Goal: Transaction & Acquisition: Obtain resource

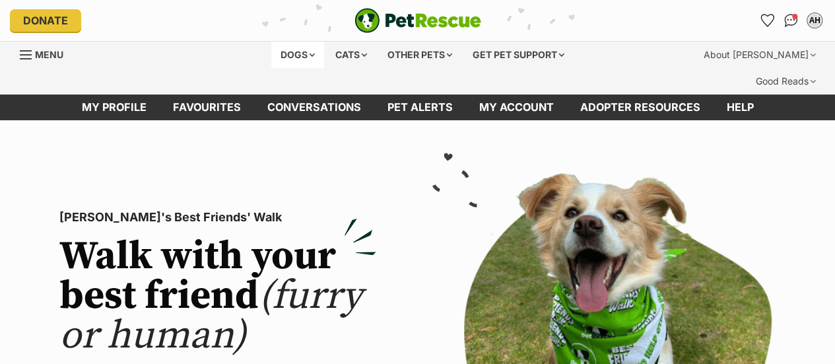
click at [300, 51] on div "Dogs" at bounding box center [297, 55] width 53 height 26
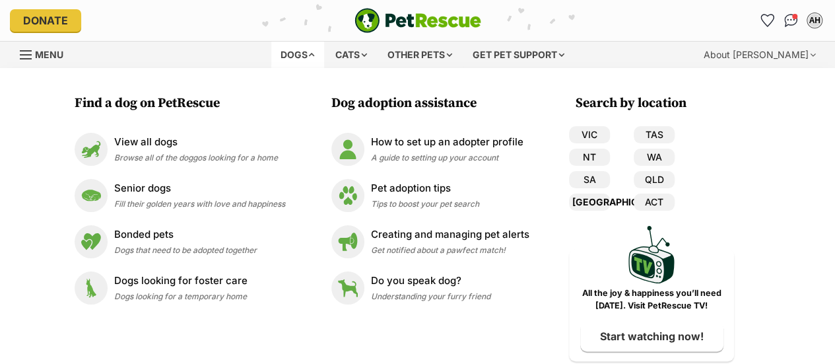
click at [592, 198] on link "[GEOGRAPHIC_DATA]" at bounding box center [589, 201] width 41 height 17
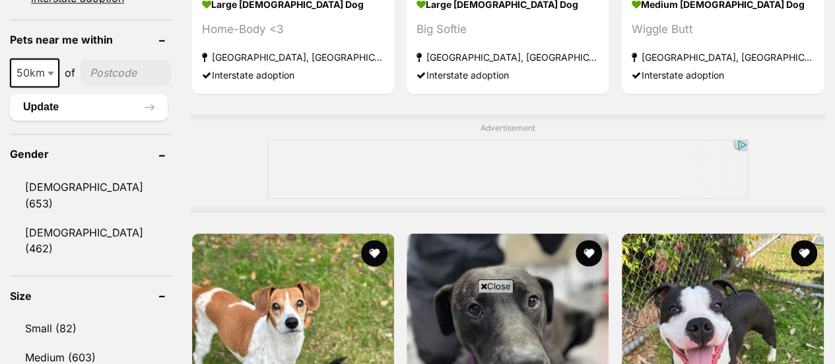
scroll to position [1003, 0]
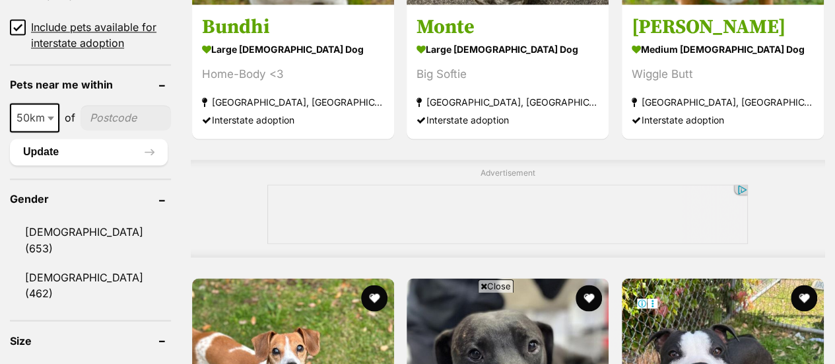
click at [38, 108] on span "50km" at bounding box center [34, 117] width 47 height 18
select select "100"
click at [103, 105] on input"] "postcode" at bounding box center [128, 117] width 86 height 25
type input"] "2286"
click at [92, 139] on button "Update" at bounding box center [89, 152] width 158 height 26
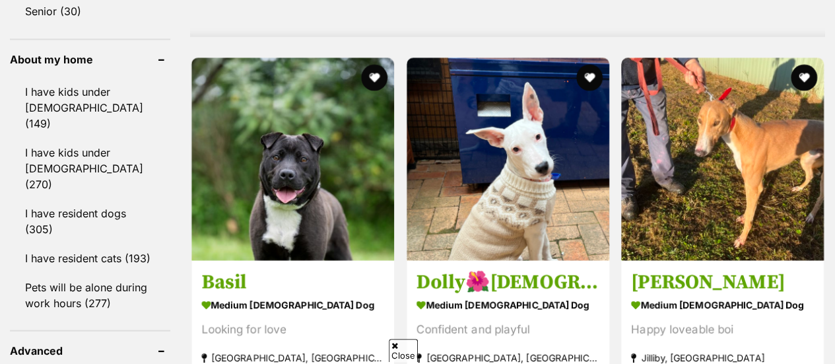
scroll to position [1264, 0]
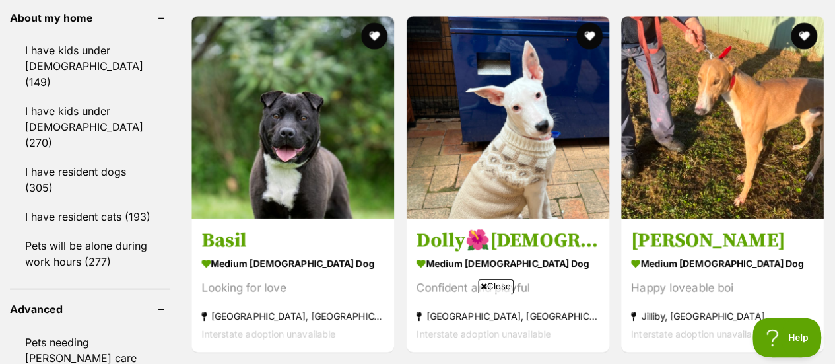
drag, startPoint x: 842, startPoint y: 92, endPoint x: 844, endPoint y: 137, distance: 44.9
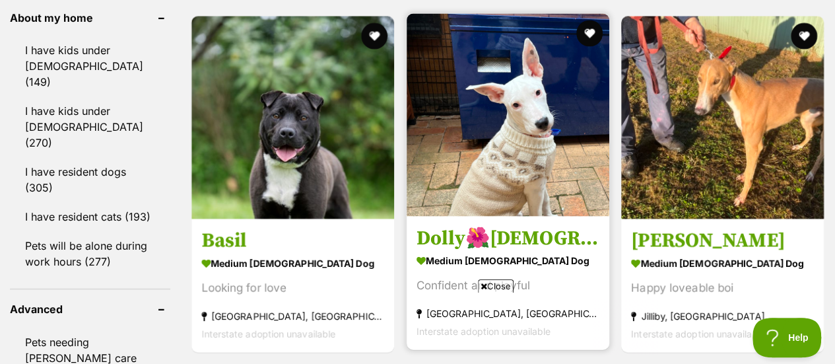
scroll to position [0, 0]
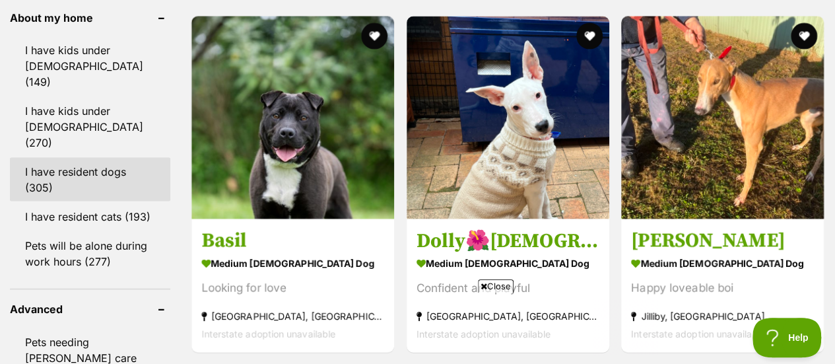
click at [42, 158] on link "I have resident dogs (305)" at bounding box center [90, 180] width 160 height 44
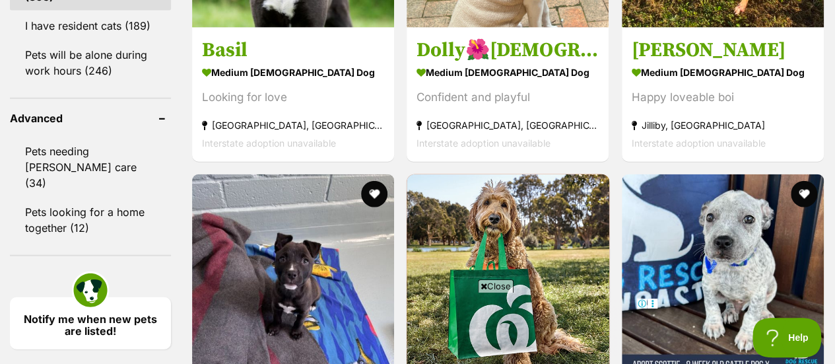
scroll to position [1311, 0]
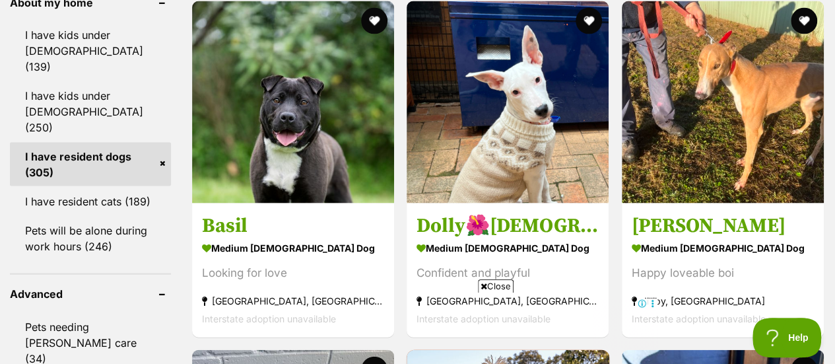
drag, startPoint x: 840, startPoint y: 23, endPoint x: 844, endPoint y: 145, distance: 121.5
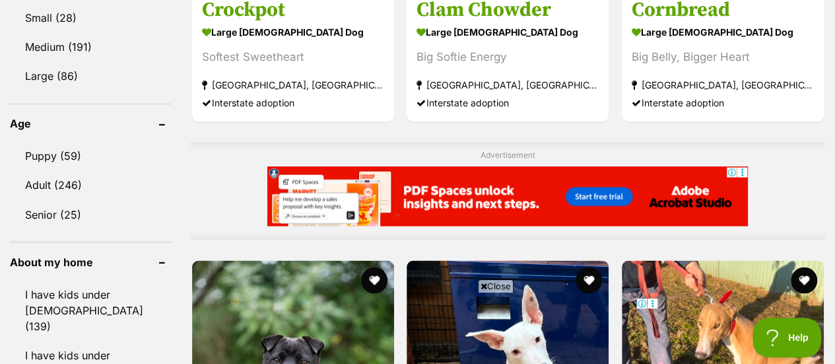
scroll to position [913, 0]
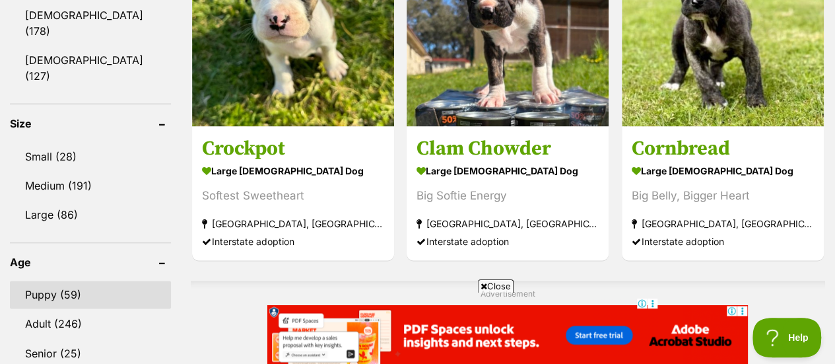
click at [49, 280] on link "Puppy (59)" at bounding box center [90, 294] width 161 height 28
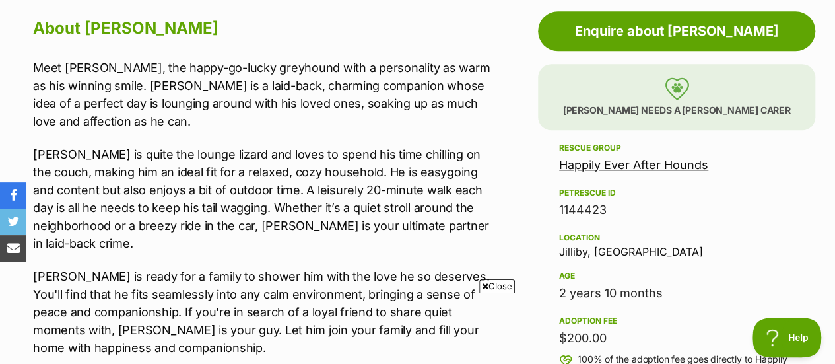
scroll to position [771, 0]
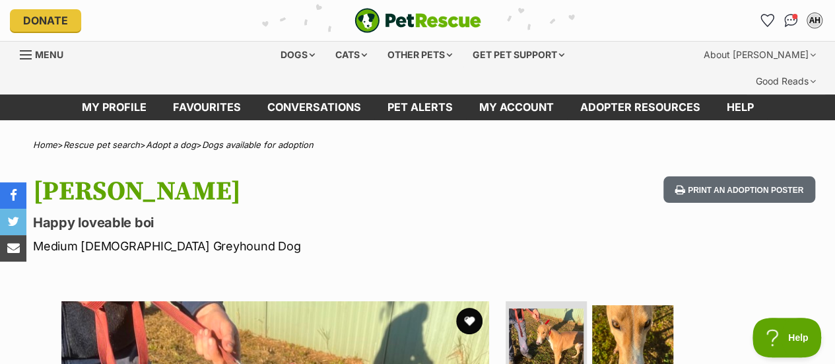
scroll to position [0, 0]
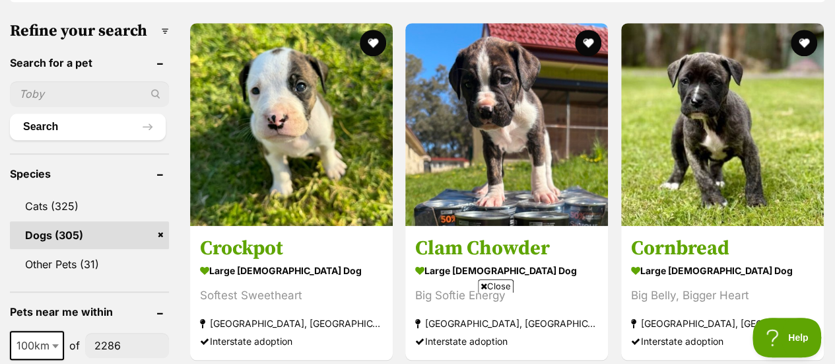
scroll to position [457, 0]
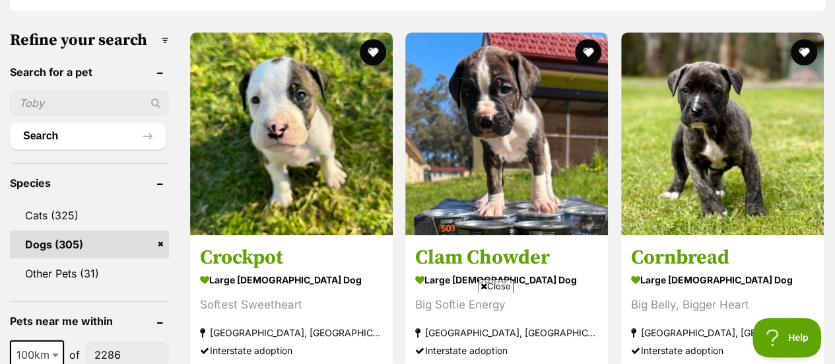
drag, startPoint x: 0, startPoint y: 0, endPoint x: 844, endPoint y: 71, distance: 847.0
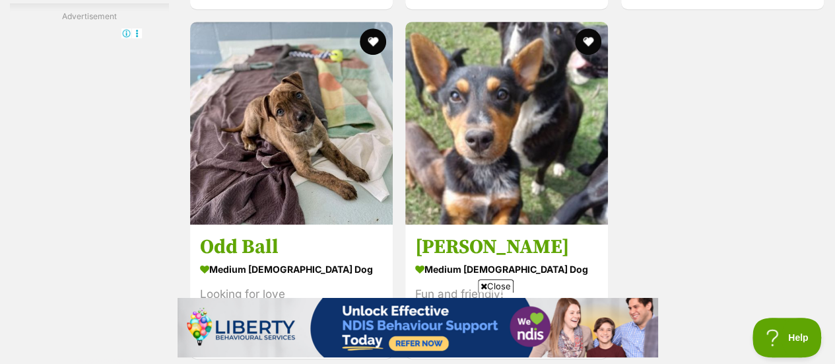
scroll to position [2836, 0]
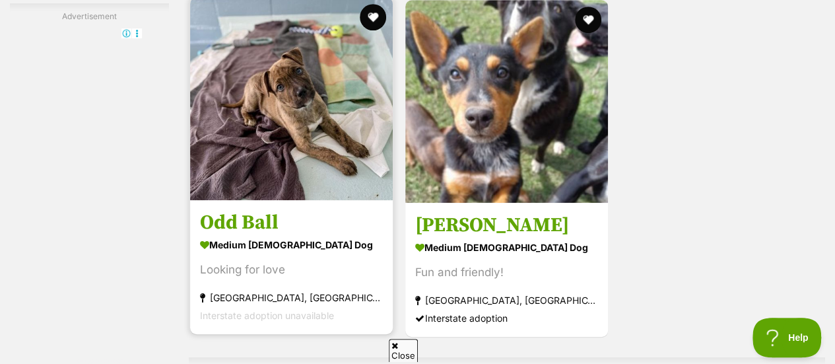
click at [298, 77] on img at bounding box center [291, 98] width 203 height 203
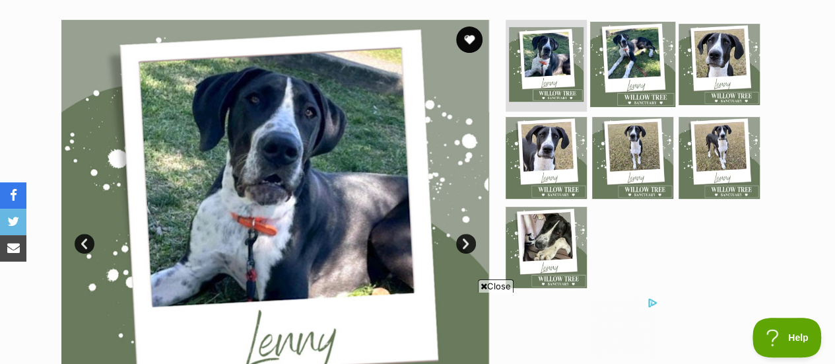
click at [620, 39] on img at bounding box center [632, 63] width 85 height 85
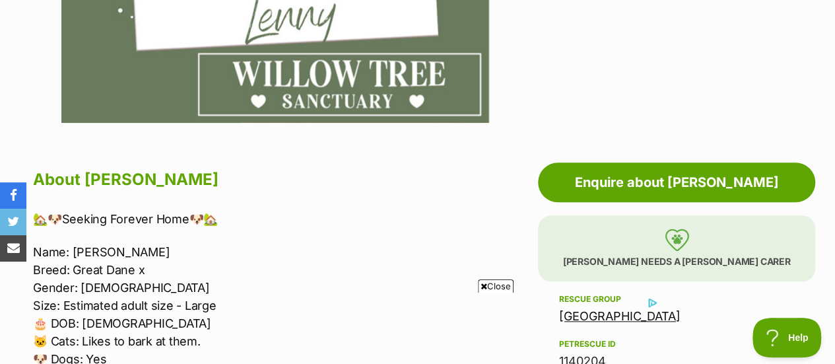
scroll to position [607, 0]
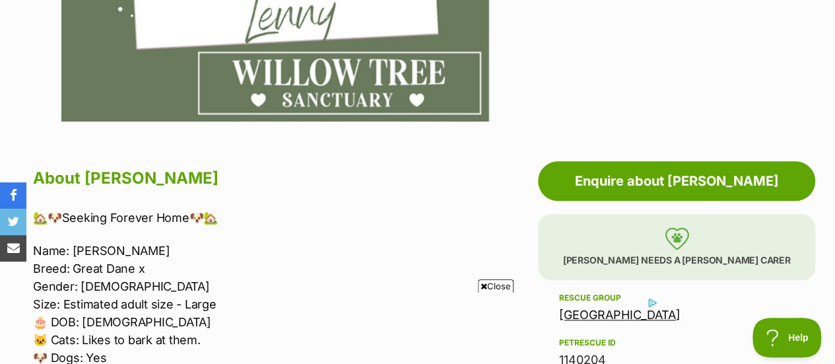
drag, startPoint x: 844, startPoint y: 60, endPoint x: 591, endPoint y: 65, distance: 253.5
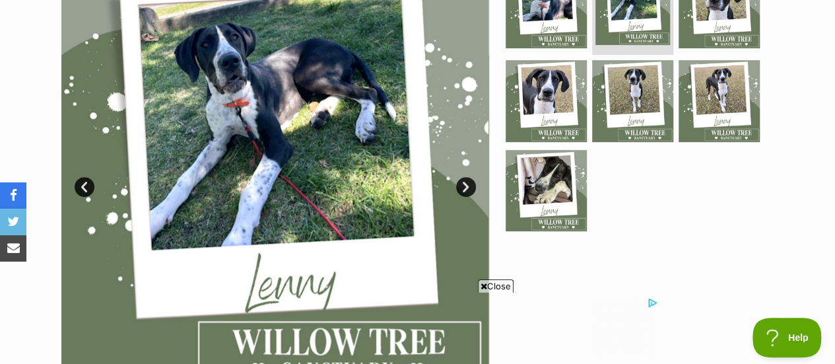
scroll to position [326, 0]
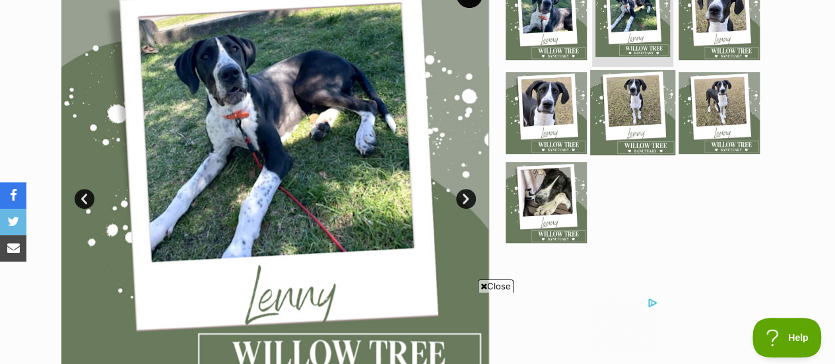
click at [603, 79] on img at bounding box center [632, 112] width 85 height 85
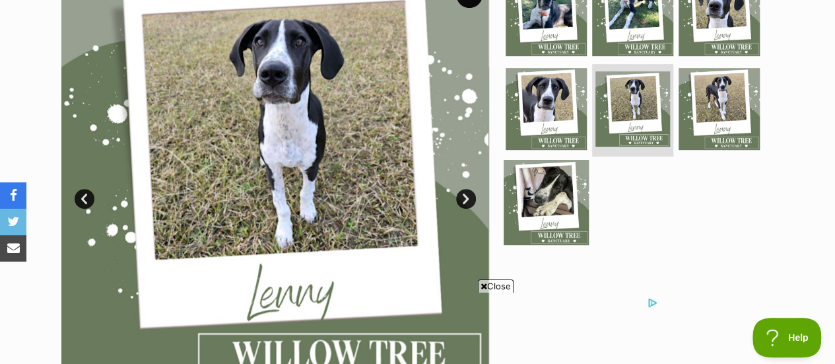
click at [542, 166] on img at bounding box center [546, 202] width 85 height 85
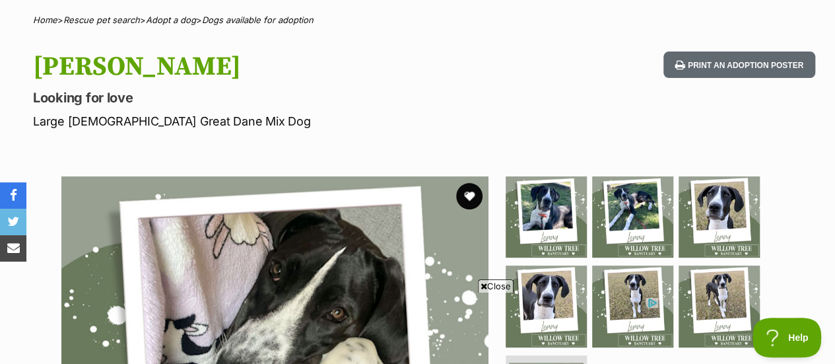
scroll to position [100, 0]
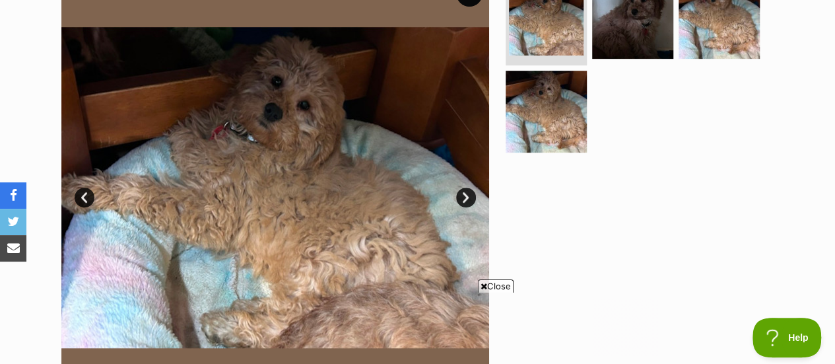
scroll to position [332, 0]
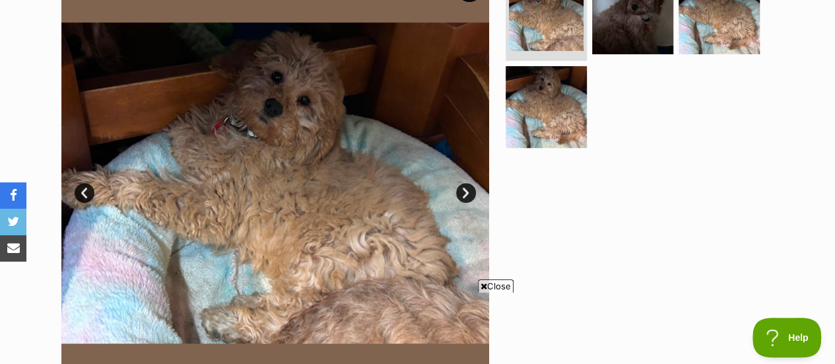
drag, startPoint x: 839, startPoint y: 28, endPoint x: 844, endPoint y: 36, distance: 9.7
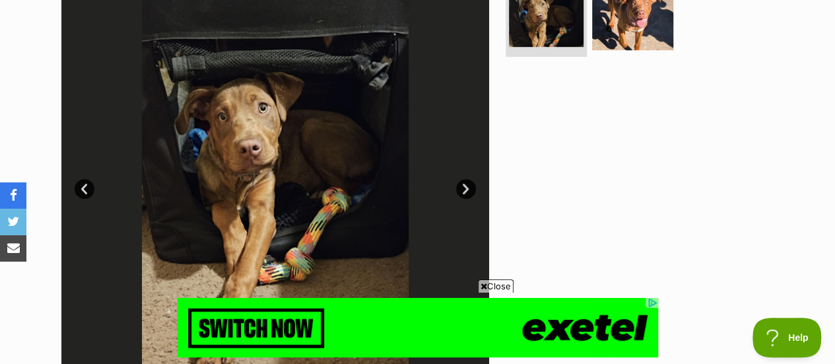
scroll to position [343, 0]
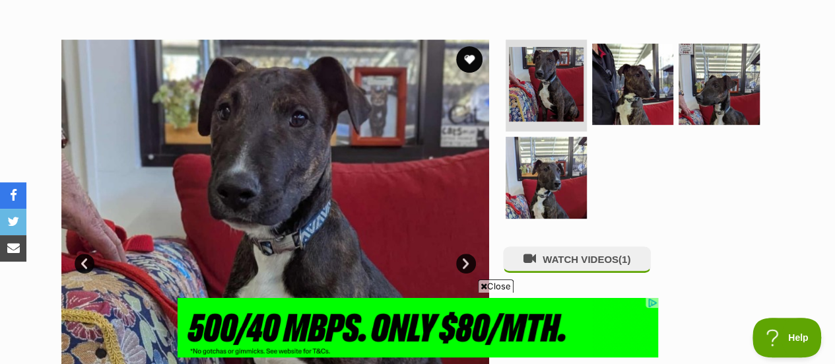
scroll to position [245, 0]
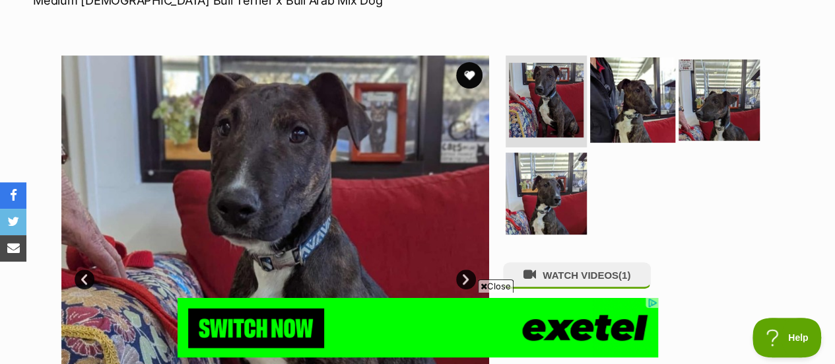
click at [616, 85] on img at bounding box center [632, 99] width 85 height 85
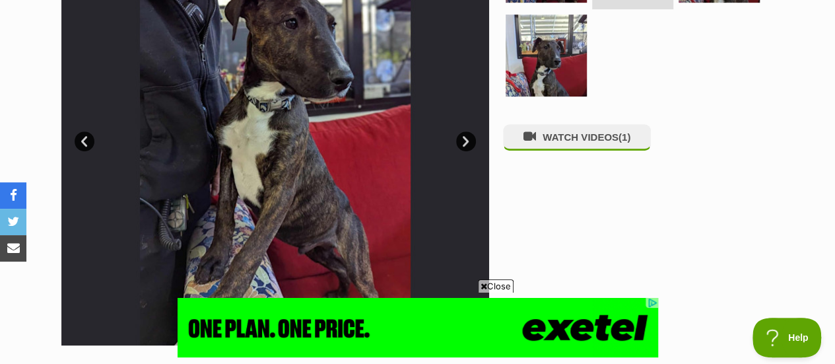
scroll to position [74, 0]
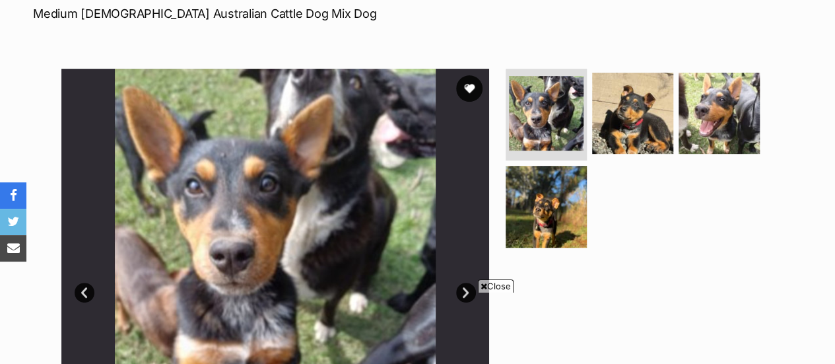
scroll to position [218, 0]
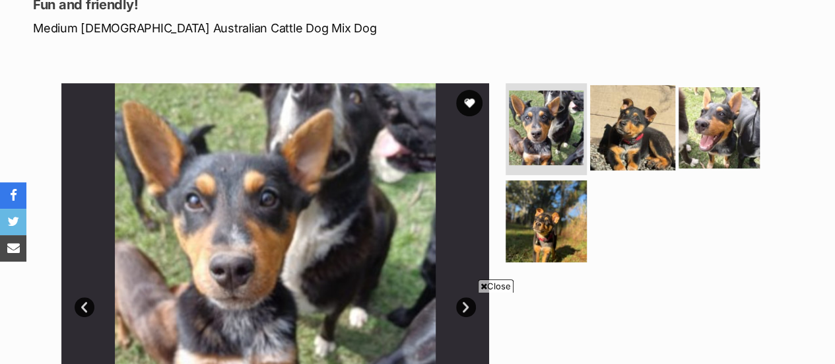
click at [624, 90] on img at bounding box center [632, 126] width 85 height 85
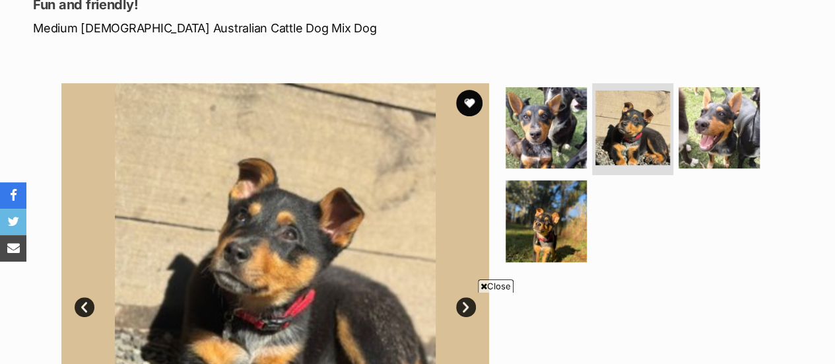
scroll to position [0, 0]
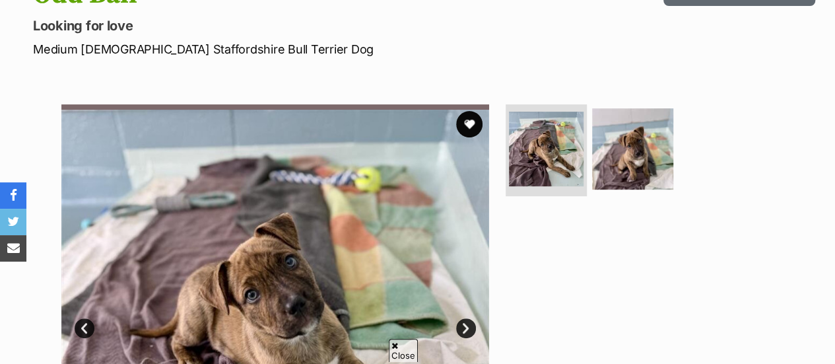
scroll to position [179, 0]
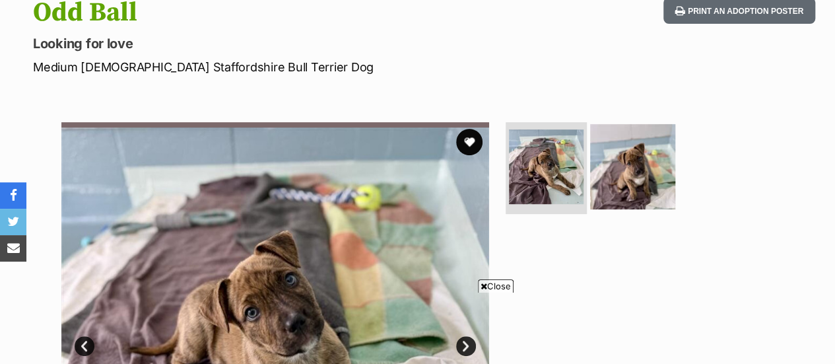
click at [611, 144] on img at bounding box center [632, 165] width 85 height 85
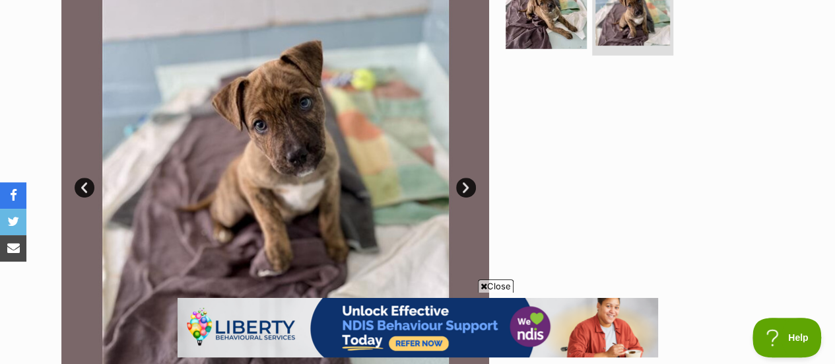
scroll to position [322, 0]
